Goal: Transaction & Acquisition: Purchase product/service

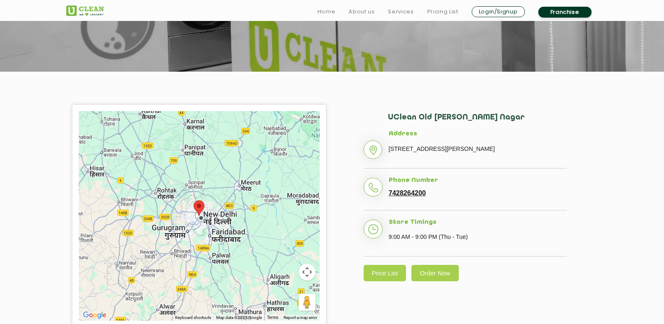
scroll to position [126, 0]
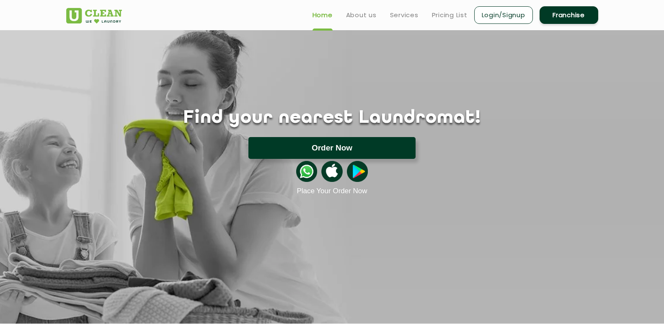
click at [326, 145] on button "Order Now" at bounding box center [331, 148] width 167 height 22
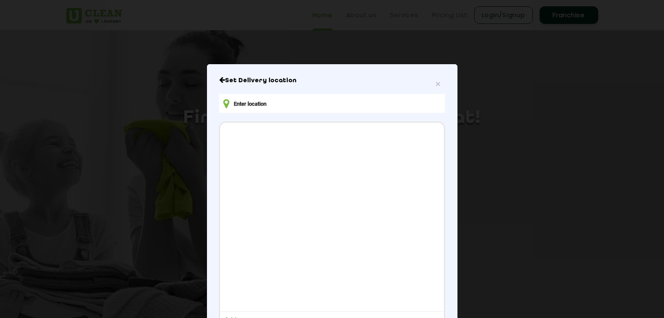
click at [264, 105] on input "text" at bounding box center [331, 103] width 225 height 19
type input "Pahari Dhiraj, Sadar Bazaar, Delhi, India"
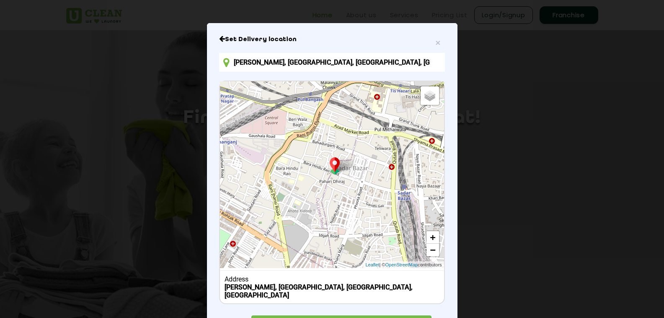
scroll to position [76, 0]
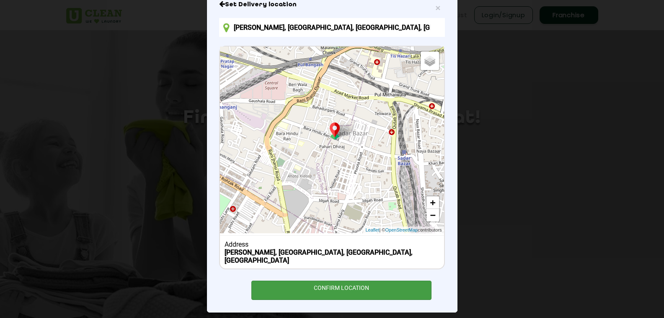
click at [331, 286] on div "CONFIRM LOCATION" at bounding box center [341, 289] width 181 height 19
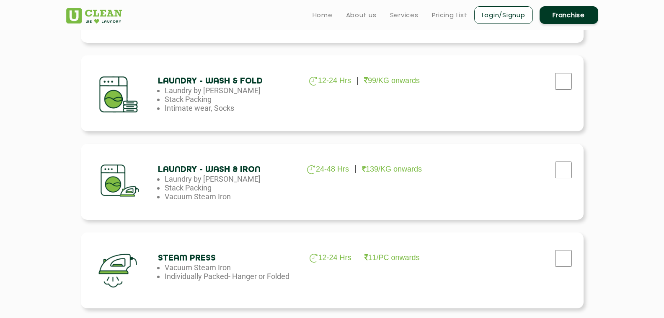
scroll to position [409, 0]
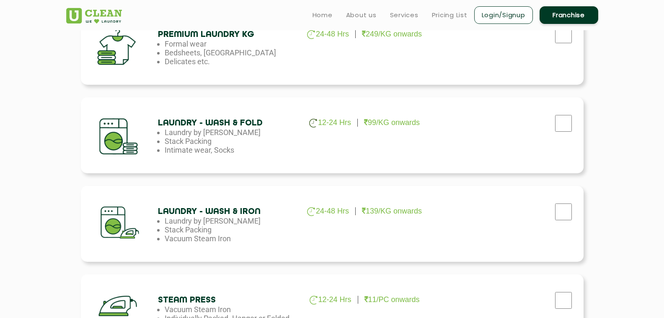
click at [244, 157] on div "Laundry - Wash & Fold 12-24 Hrs 99/KG onwards Laundry by Kilo Stack Packing Int…" at bounding box center [332, 135] width 503 height 76
click at [565, 128] on input "checkbox" at bounding box center [563, 123] width 21 height 17
checkbox input "true"
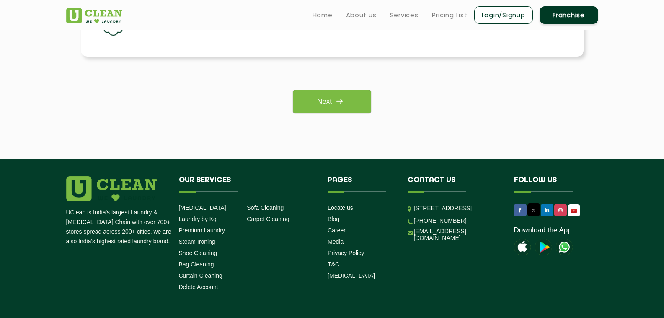
scroll to position [535, 0]
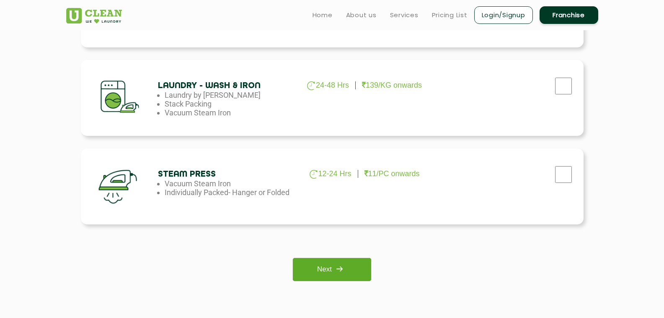
click at [323, 266] on link "Next" at bounding box center [332, 269] width 78 height 23
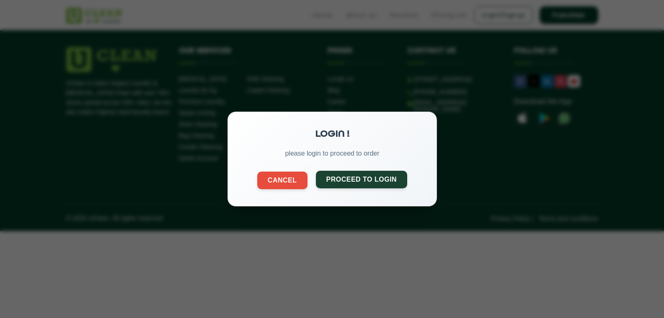
click at [357, 181] on button "Proceed to Login" at bounding box center [361, 179] width 92 height 18
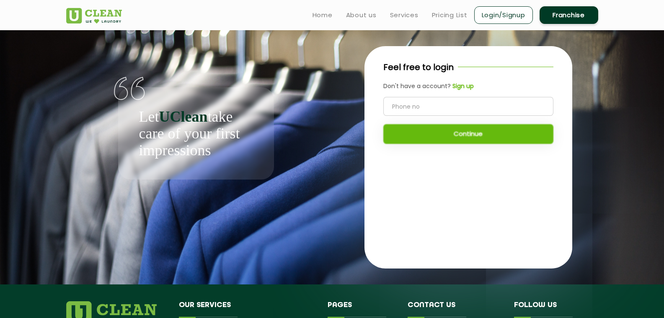
click at [420, 108] on input "tel" at bounding box center [468, 106] width 170 height 19
click at [461, 85] on b "Sign up" at bounding box center [462, 86] width 21 height 8
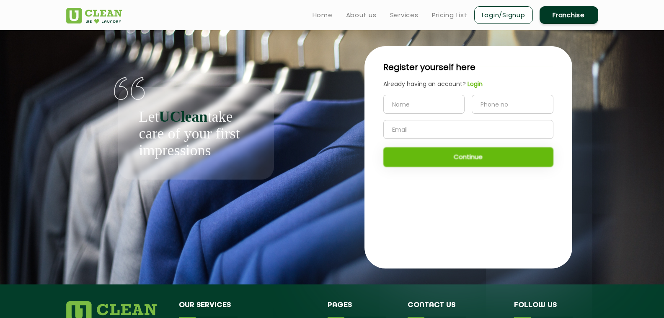
click at [421, 106] on input "text" at bounding box center [424, 104] width 82 height 19
type input "reva"
click at [508, 106] on input "tel" at bounding box center [513, 104] width 82 height 19
type input "8448174052"
click at [491, 128] on input "text" at bounding box center [468, 129] width 170 height 19
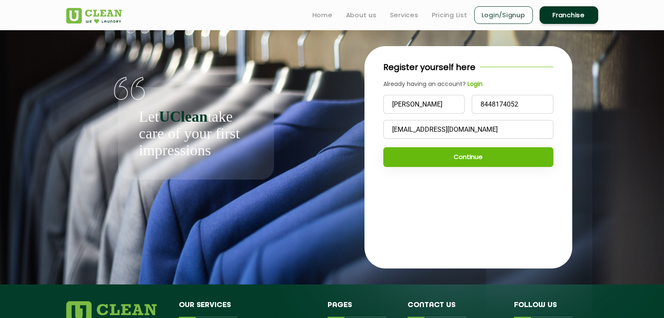
type input "xccdd@gmail.com"
click at [475, 162] on button "Continue" at bounding box center [468, 157] width 170 height 20
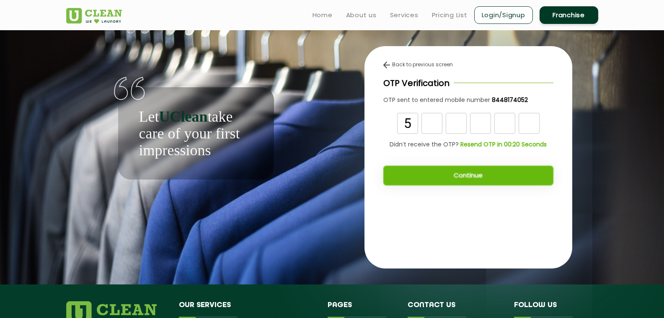
type input "5"
type input "1"
type input "9"
type input "7"
type input "5"
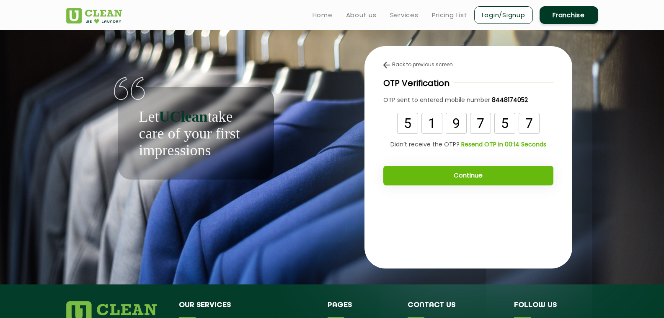
type input "7"
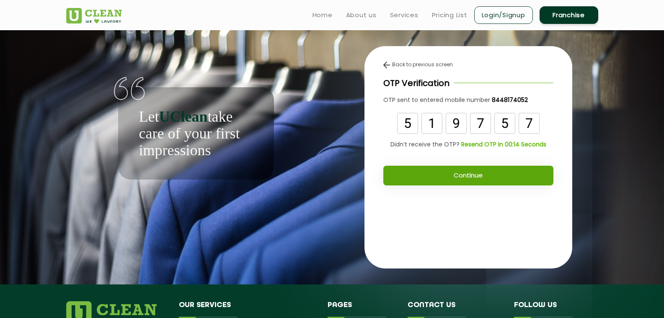
click at [481, 176] on button "Continue" at bounding box center [468, 175] width 170 height 20
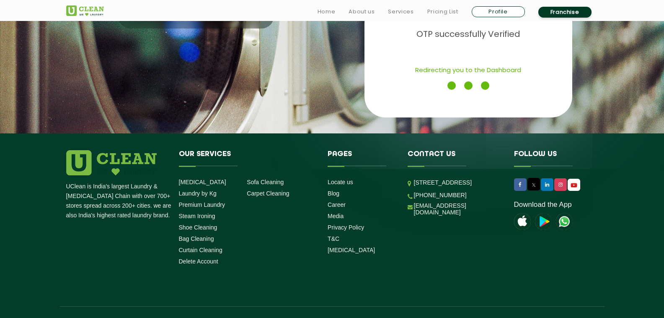
scroll to position [172, 0]
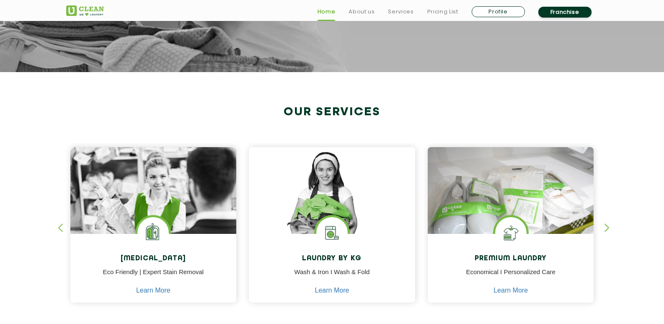
scroll to position [461, 0]
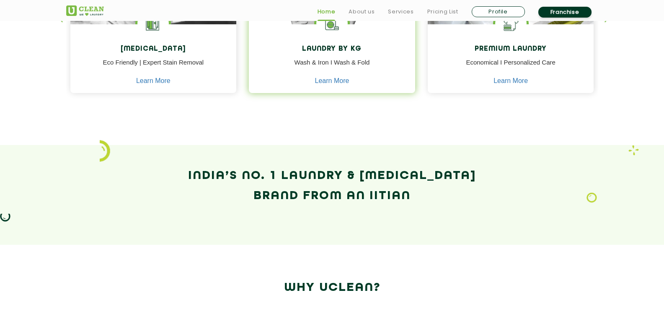
click at [332, 65] on p "Wash & Iron I Wash & Fold" at bounding box center [332, 67] width 154 height 19
click at [342, 52] on h4 "Laundry by Kg" at bounding box center [332, 49] width 154 height 8
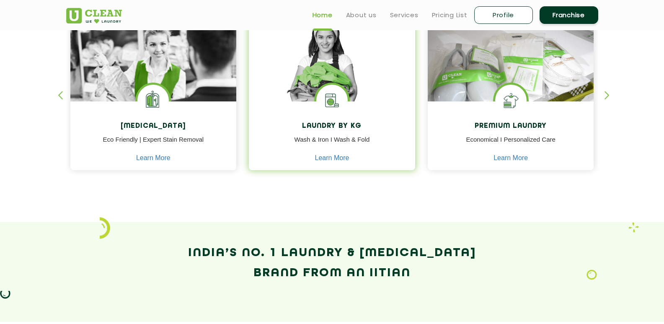
scroll to position [377, 0]
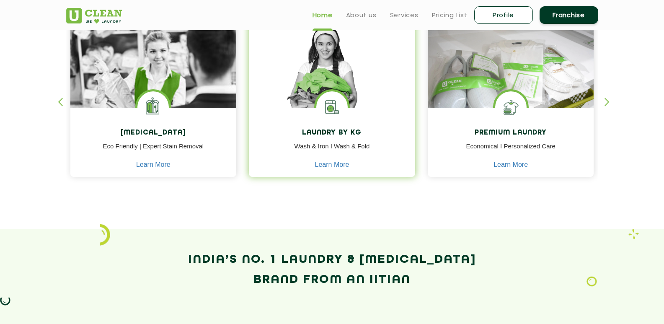
click at [333, 131] on h4 "Laundry by Kg" at bounding box center [332, 133] width 154 height 8
click at [322, 163] on link "Learn More" at bounding box center [332, 165] width 34 height 8
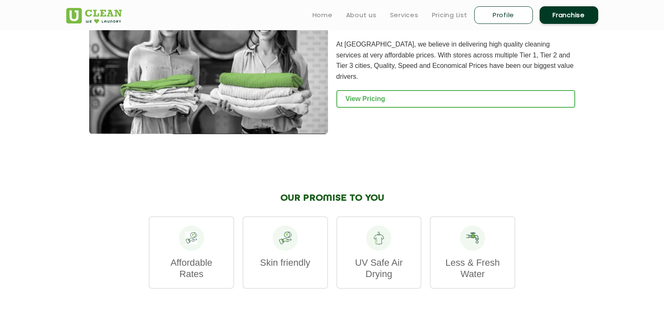
scroll to position [963, 0]
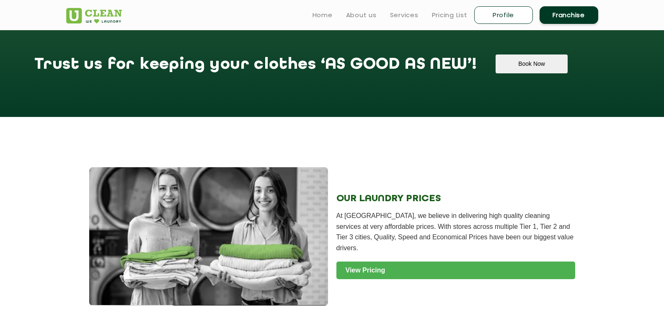
click at [371, 261] on link "View Pricing" at bounding box center [455, 270] width 239 height 18
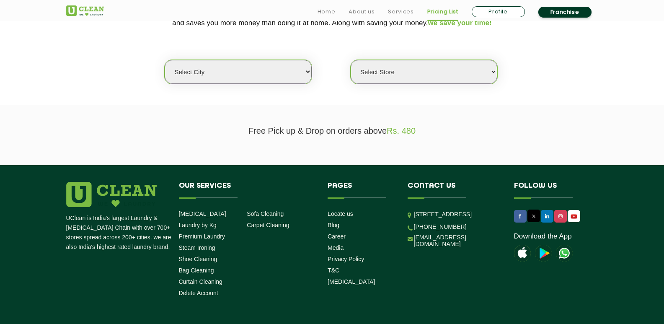
scroll to position [209, 0]
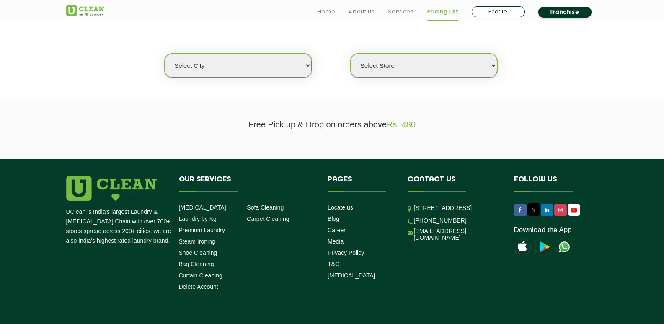
click at [221, 51] on div "Select city [GEOGRAPHIC_DATA] [GEOGRAPHIC_DATA] [GEOGRAPHIC_DATA] [GEOGRAPHIC_D…" at bounding box center [332, 51] width 545 height 54
click at [221, 63] on select "Select city Aalo Agartala Agra Ahmedabad Akola Aligarh Alwar - UClean Select Am…" at bounding box center [238, 66] width 147 height 24
select select "1"
click at [165, 54] on select "Select city Aalo Agartala Agra Ahmedabad Akola Aligarh Alwar - UClean Select Am…" at bounding box center [238, 66] width 147 height 24
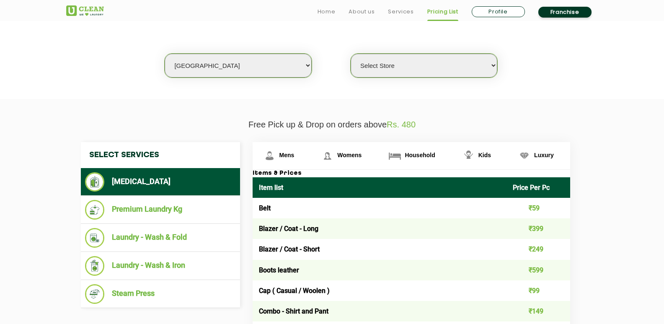
click at [377, 71] on select "Select Store UClean Vasant Kunj UClean Greater Kailash 2 UClean Dwarka UClean R…" at bounding box center [424, 66] width 147 height 24
select select "184"
click at [351, 54] on select "Select Store UClean Vasant Kunj UClean Greater Kailash 2 UClean Dwarka UClean R…" at bounding box center [424, 66] width 147 height 24
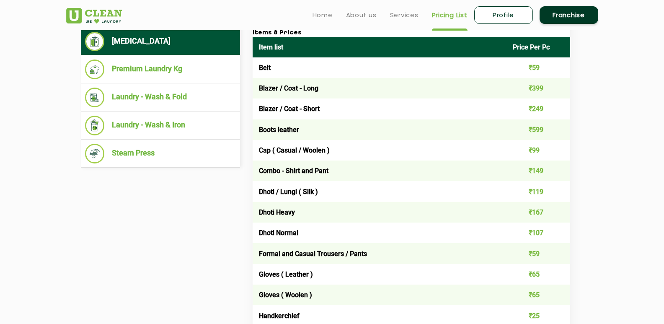
scroll to position [335, 0]
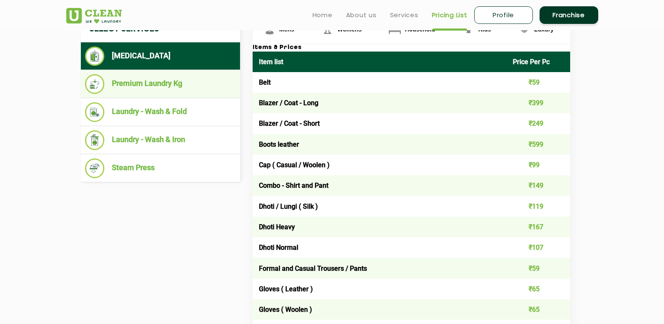
click at [138, 83] on li "Premium Laundry Kg" at bounding box center [160, 84] width 151 height 20
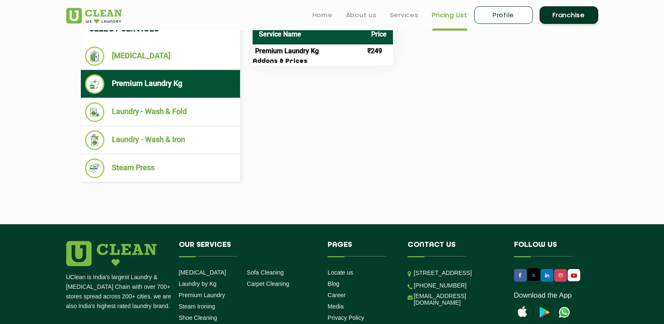
scroll to position [293, 0]
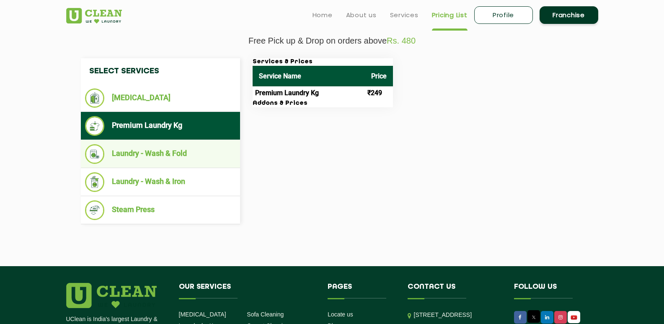
click at [173, 150] on li "Laundry - Wash & Fold" at bounding box center [160, 154] width 151 height 20
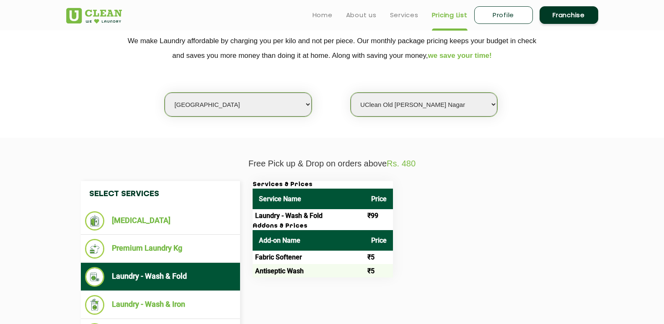
scroll to position [168, 0]
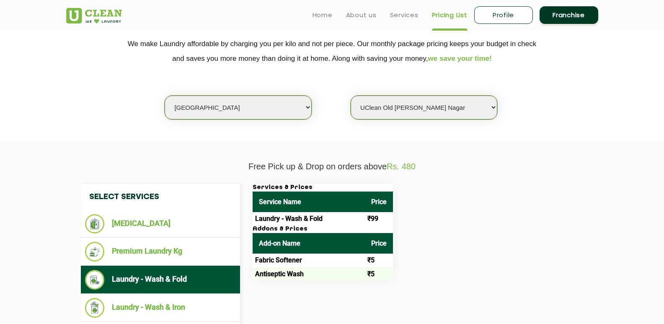
click at [470, 102] on select "Select Store UClean Vasant Kunj UClean Greater Kailash 2 UClean Dwarka UClean R…" at bounding box center [424, 108] width 147 height 24
drag, startPoint x: 396, startPoint y: 15, endPoint x: 385, endPoint y: 15, distance: 11.3
click at [396, 15] on link "Services" at bounding box center [404, 15] width 28 height 10
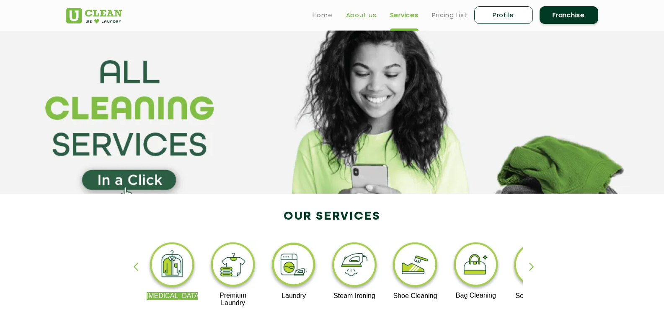
click at [352, 15] on link "About us" at bounding box center [361, 15] width 31 height 10
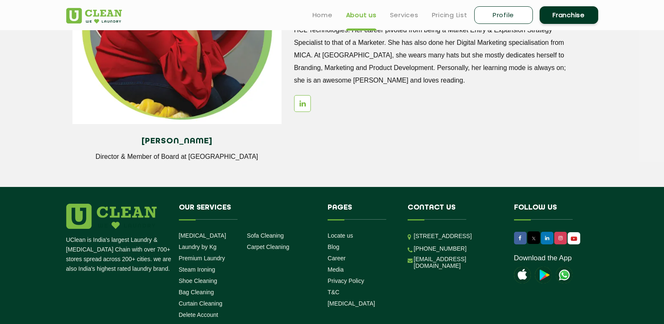
scroll to position [1179, 0]
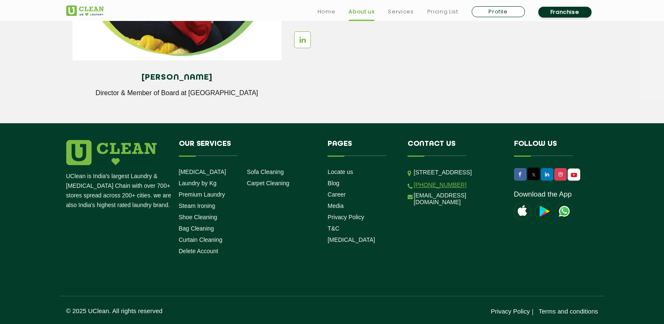
click at [427, 206] on ul "Unit No. 114 & 115 Charm wood Plaza, Charm wood Village, Eros Garden, Suraj Kun…" at bounding box center [455, 187] width 94 height 38
